Goal: Transaction & Acquisition: Purchase product/service

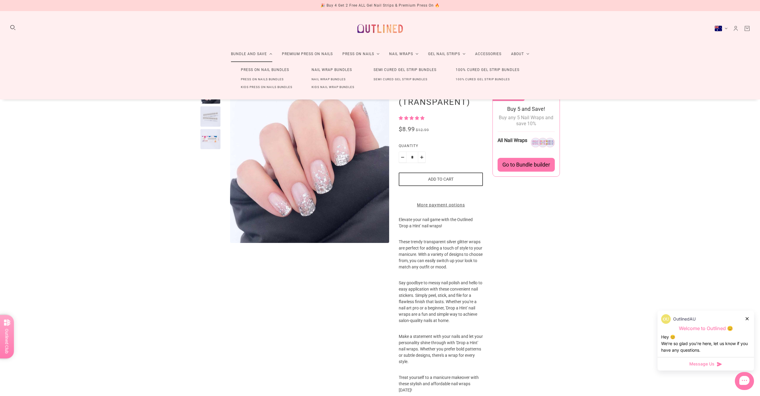
click at [322, 78] on link "Nail Wrap Bundles" at bounding box center [328, 79] width 53 height 8
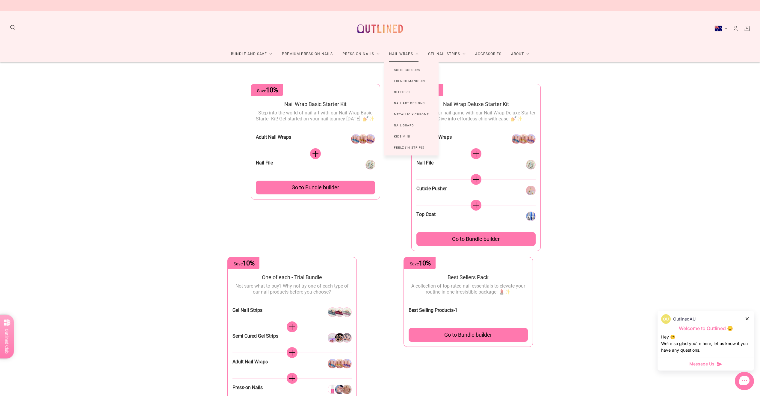
click at [402, 54] on link "Nail Wraps" at bounding box center [403, 54] width 39 height 16
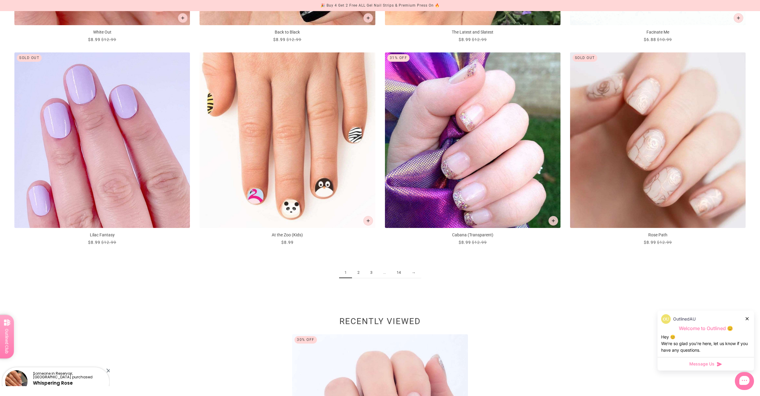
scroll to position [1138, 0]
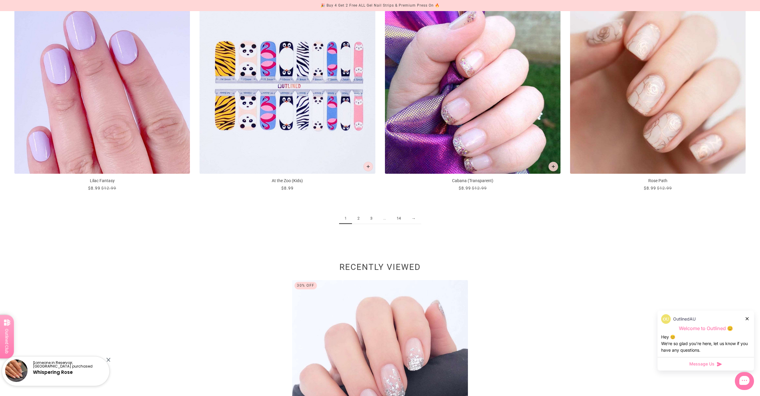
click at [360, 220] on link "2" at bounding box center [358, 218] width 13 height 11
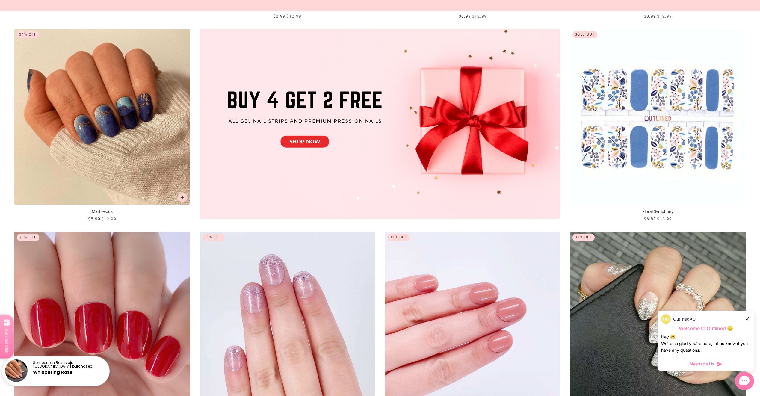
scroll to position [122, 0]
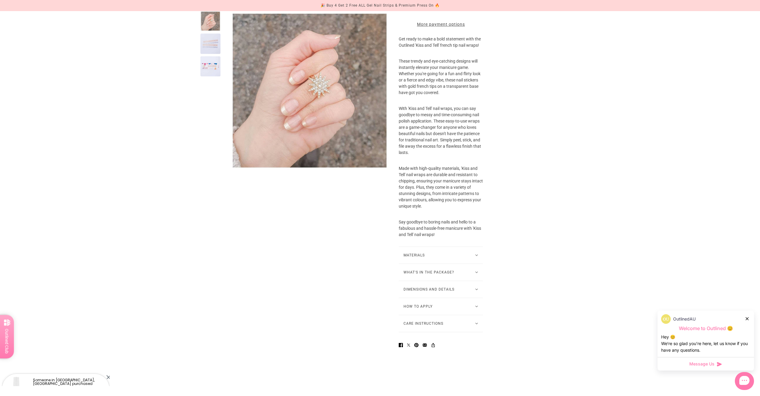
scroll to position [180, 0]
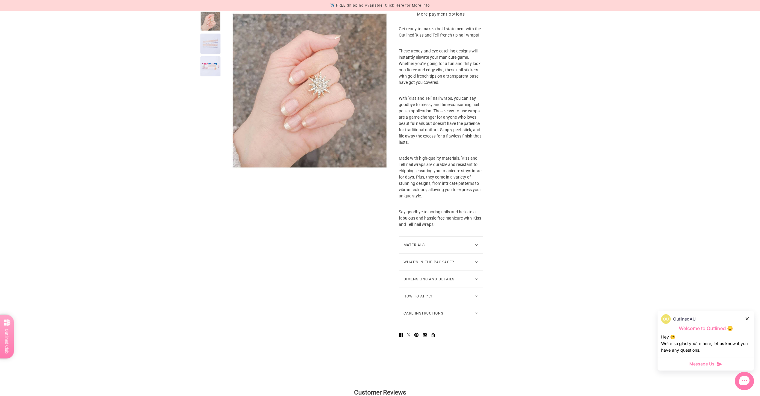
click at [426, 302] on button "How to Apply" at bounding box center [441, 296] width 84 height 17
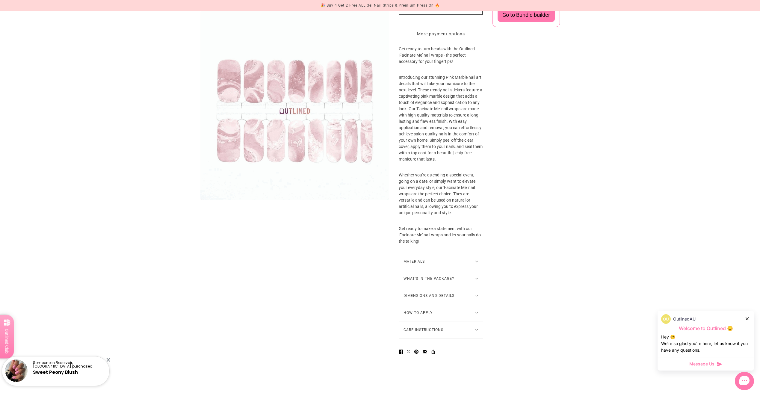
scroll to position [180, 0]
